Goal: Information Seeking & Learning: Understand process/instructions

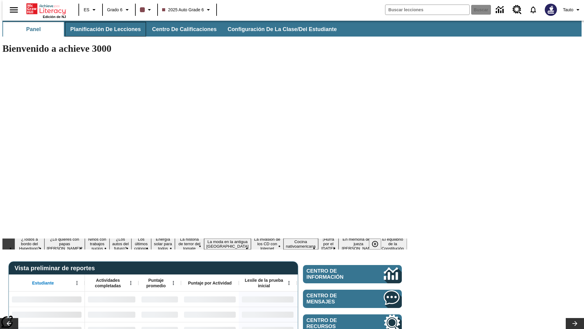
click at [102, 29] on span "Planificación de lecciones" at bounding box center [105, 29] width 71 height 7
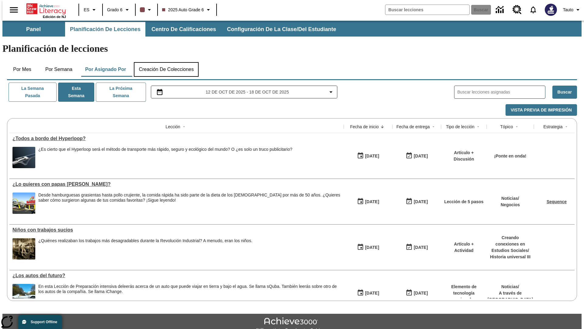
click at [166, 62] on button "Creación de colecciones" at bounding box center [166, 69] width 65 height 15
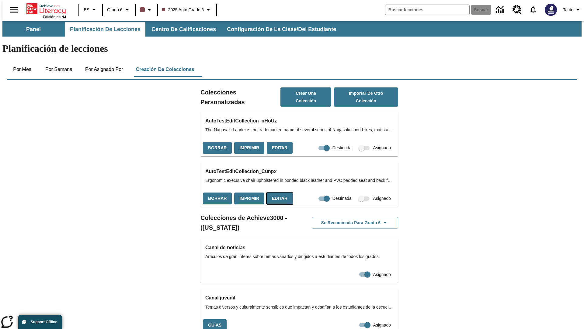
click at [278, 192] on button "Editar" at bounding box center [280, 198] width 26 height 12
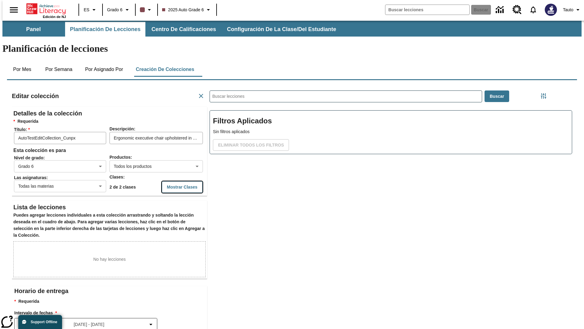
click at [170, 181] on button "Mostrar Clases" at bounding box center [182, 187] width 41 height 12
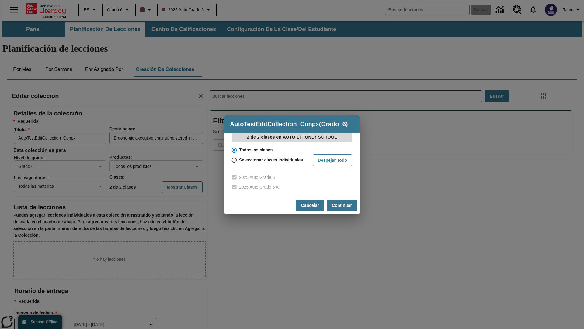
scroll to position [0, 0]
